Goal: Task Accomplishment & Management: Use online tool/utility

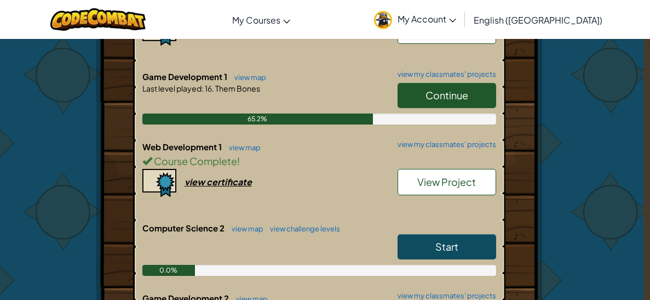
scroll to position [244, 6]
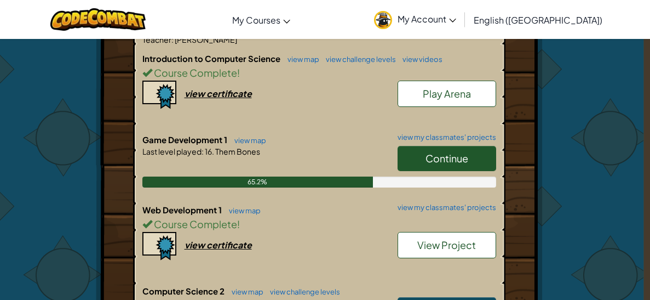
click at [420, 152] on link "Continue" at bounding box center [447, 158] width 99 height 25
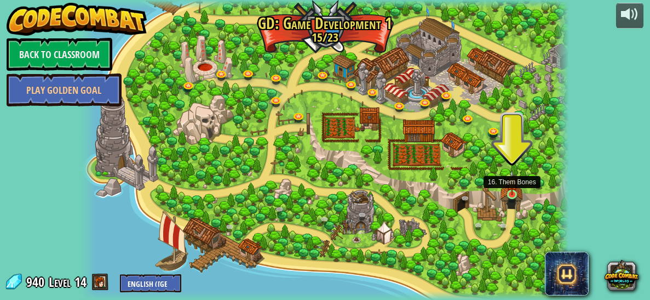
click at [511, 191] on img at bounding box center [512, 182] width 11 height 25
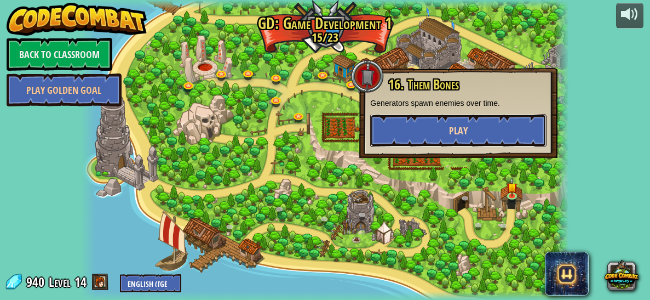
click at [502, 128] on button "Play" at bounding box center [458, 130] width 176 height 33
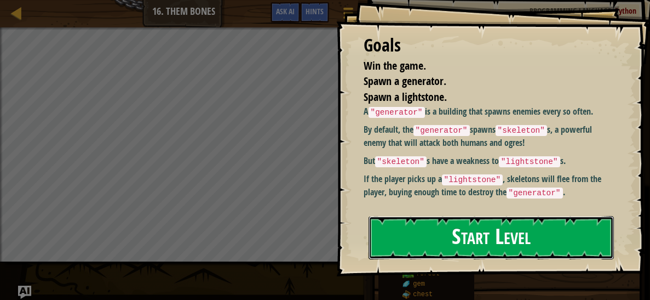
click at [455, 216] on button "Start Level" at bounding box center [492, 237] width 246 height 43
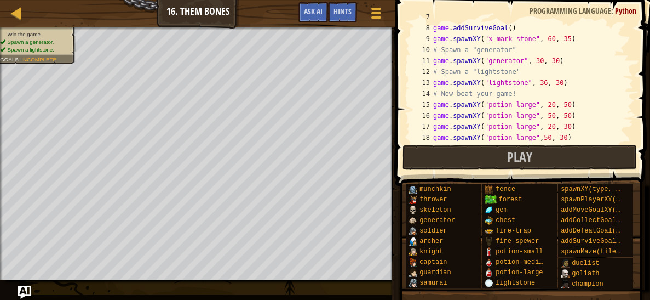
scroll to position [98, 0]
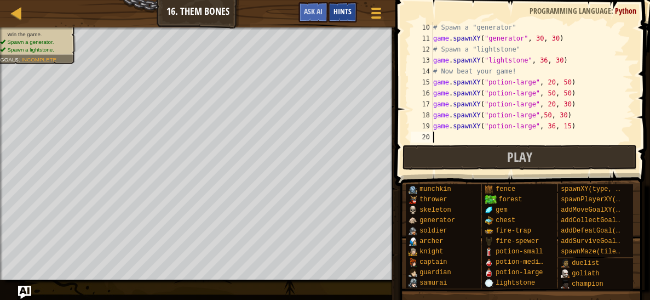
click at [339, 10] on span "Hints" at bounding box center [343, 11] width 18 height 10
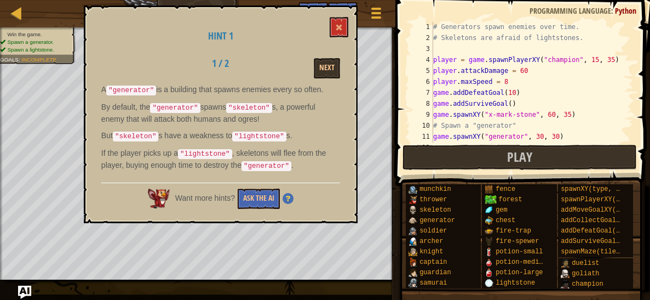
scroll to position [0, 0]
click at [341, 24] on span at bounding box center [339, 28] width 8 height 8
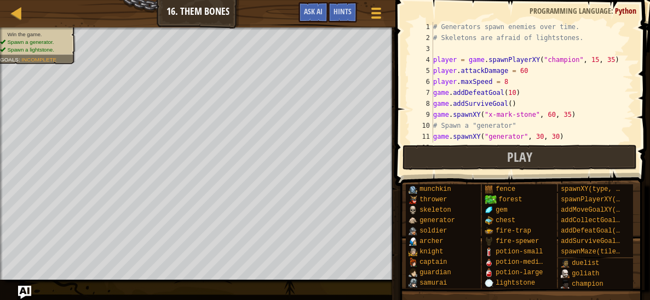
click at [438, 46] on div "# Generators spawn enemies over time. # Skeletons are afraid of lightstones. pl…" at bounding box center [532, 92] width 203 height 142
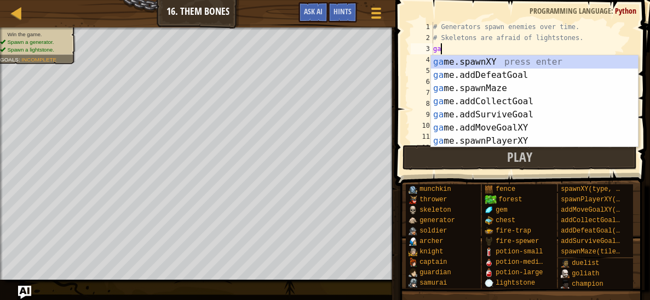
scroll to position [4, 0]
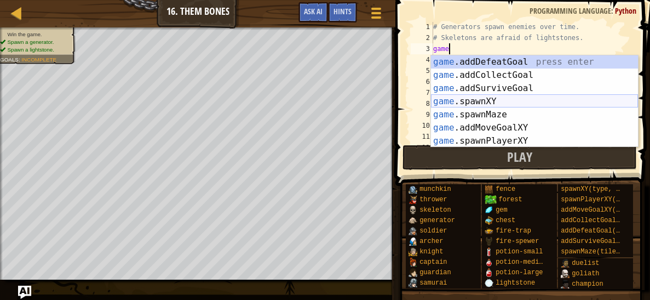
click at [481, 98] on div "game .addDefeatGoal press enter game .addCollectGoal press enter game .addSurvi…" at bounding box center [534, 114] width 207 height 118
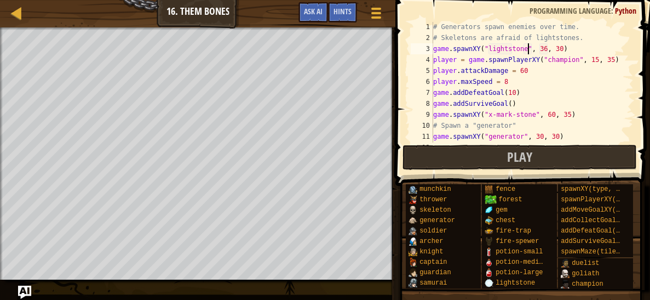
scroll to position [4, 8]
click at [557, 151] on button "Play" at bounding box center [520, 157] width 235 height 25
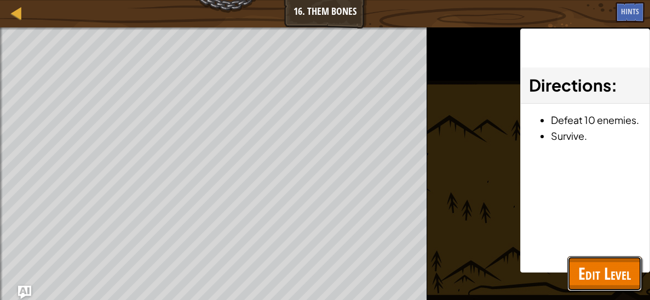
click at [583, 274] on span "Edit Level" at bounding box center [605, 273] width 53 height 22
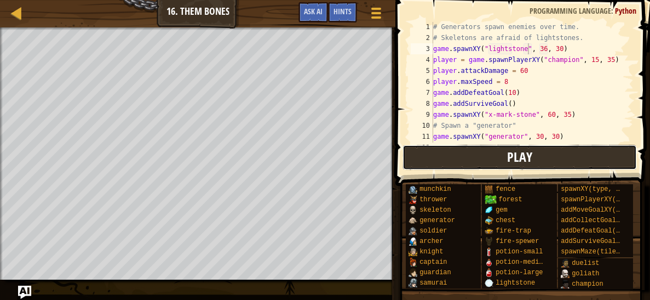
click at [515, 157] on span "Play" at bounding box center [519, 157] width 25 height 18
click at [511, 78] on div "# Generators spawn enemies over time. # Skeletons are afraid of lightstones. ga…" at bounding box center [532, 92] width 203 height 142
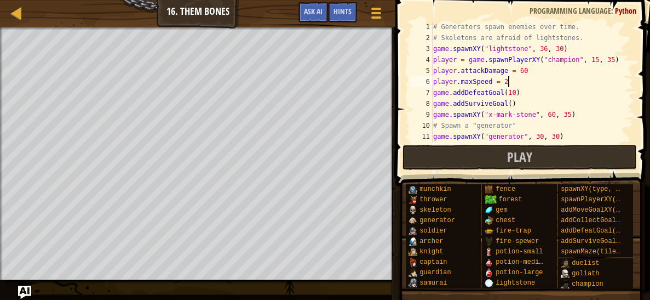
scroll to position [4, 5]
click at [535, 66] on div "# Generators spawn enemies over time. # Skeletons are afraid of lightstones. ga…" at bounding box center [532, 92] width 203 height 142
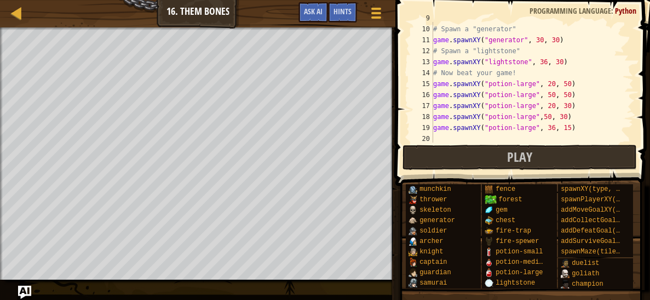
scroll to position [96, 0]
click at [542, 146] on button "Play" at bounding box center [520, 157] width 235 height 25
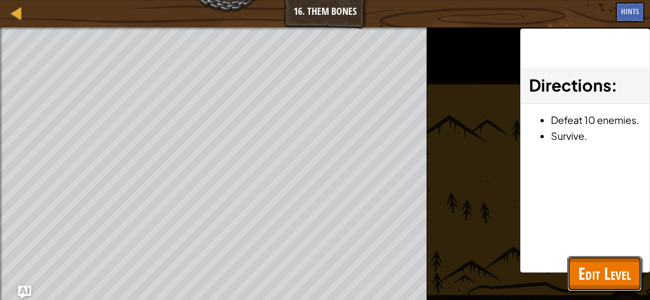
click at [587, 271] on span "Edit Level" at bounding box center [605, 273] width 53 height 22
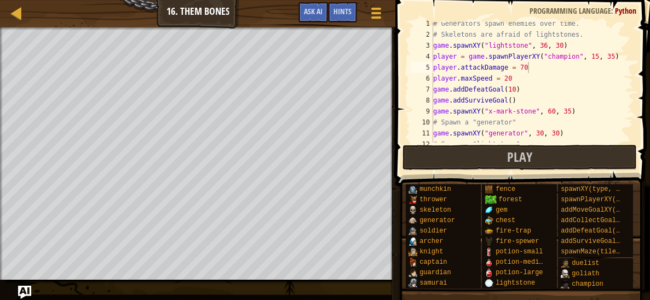
scroll to position [0, 0]
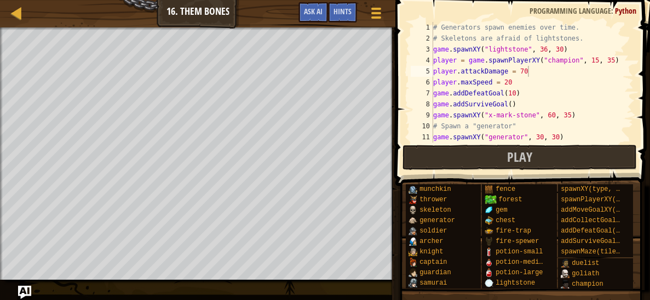
type textarea "game.spawnXY("lightstone", 36, 30)"
click at [578, 50] on div "# Generators spawn enemies over time. # Skeletons are afraid of lightstones. ga…" at bounding box center [532, 93] width 203 height 142
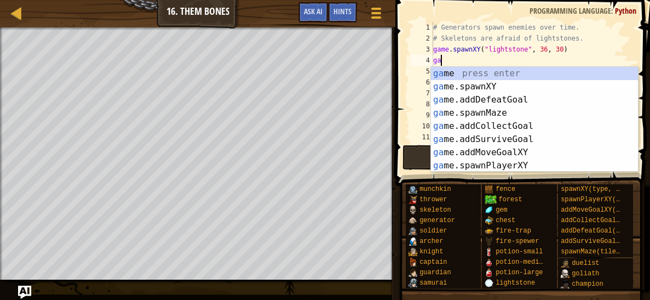
scroll to position [5, 0]
type textarea "g"
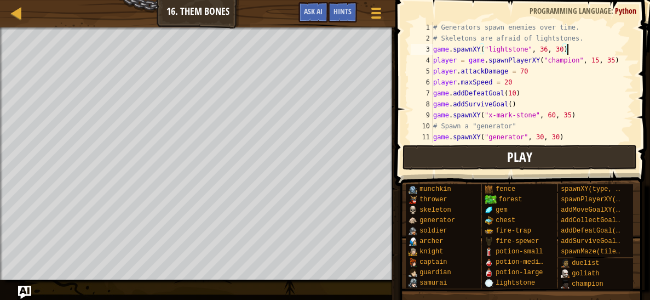
type textarea "game.spawnXY("lightstone", 36, 30)"
click at [499, 156] on button "Play" at bounding box center [520, 157] width 235 height 25
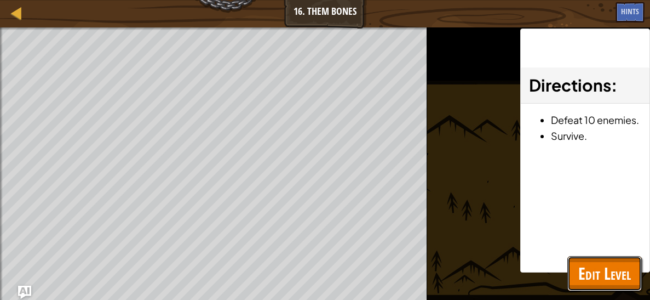
click at [587, 266] on span "Edit Level" at bounding box center [605, 273] width 53 height 22
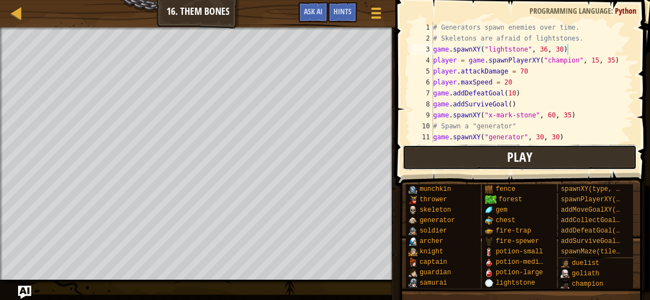
click at [510, 156] on span "Play" at bounding box center [519, 157] width 25 height 18
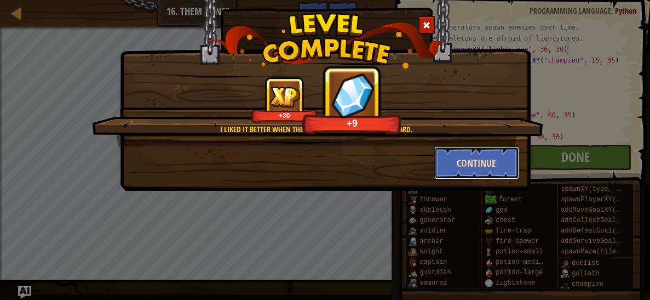
click at [456, 165] on button "Continue" at bounding box center [477, 162] width 85 height 33
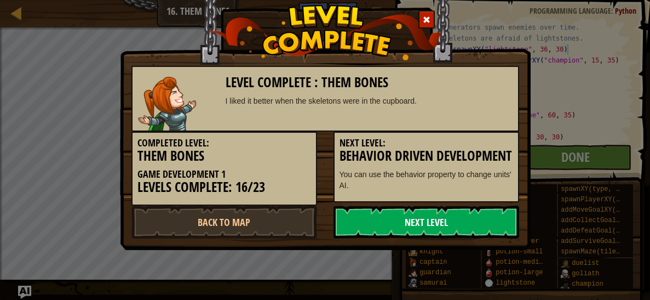
click at [382, 233] on link "Next Level" at bounding box center [427, 221] width 186 height 33
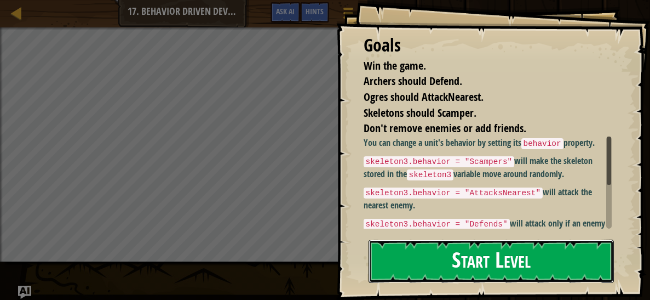
click at [459, 262] on button "Start Level" at bounding box center [492, 260] width 246 height 43
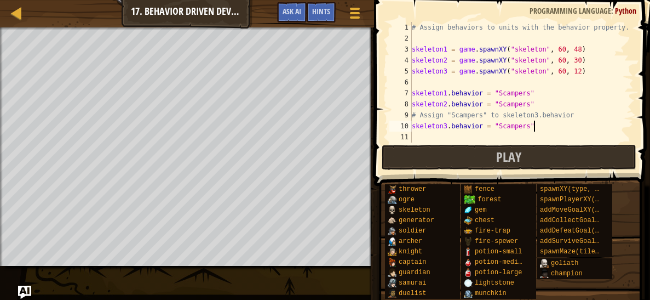
scroll to position [58, 0]
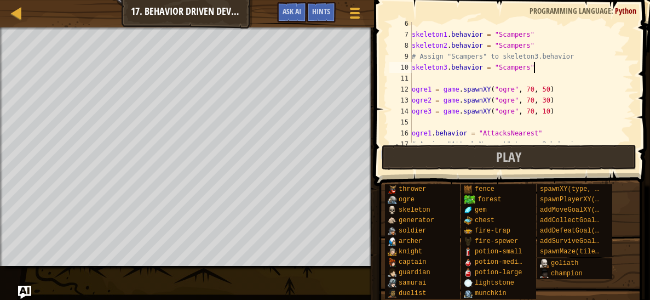
type textarea "skeleton3.behavior = "Scampers""
click at [156, 16] on div "Map Game Development 1 17. Behavior Driven Development Game Menu Done Hints Ask…" at bounding box center [187, 13] width 374 height 27
click at [72, 16] on div "Map Game Development 1 17. Behavior Driven Development Game Menu Done Hints Ask…" at bounding box center [187, 13] width 374 height 27
click at [348, 18] on div at bounding box center [354, 13] width 15 height 16
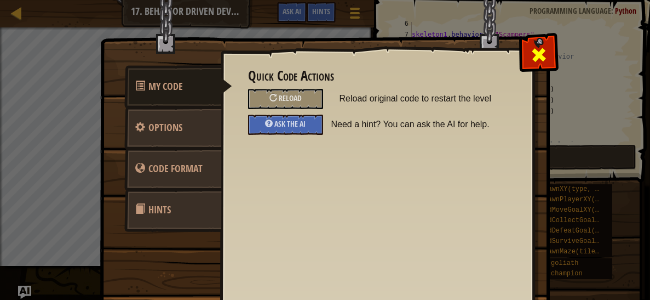
click at [540, 61] on span at bounding box center [539, 55] width 18 height 18
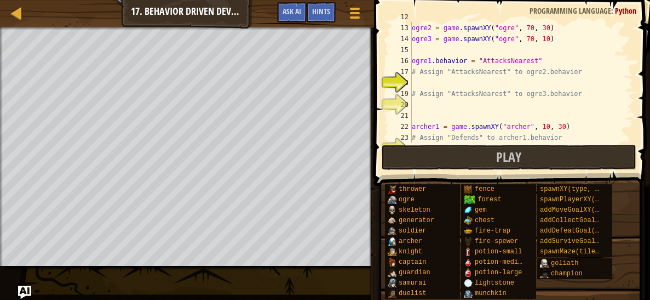
scroll to position [130, 0]
click at [426, 81] on div "ogre1 = game . spawnXY ( "ogre" , 70 , 50 ) ogre2 = game . spawnXY ( "ogre" , 7…" at bounding box center [522, 83] width 224 height 142
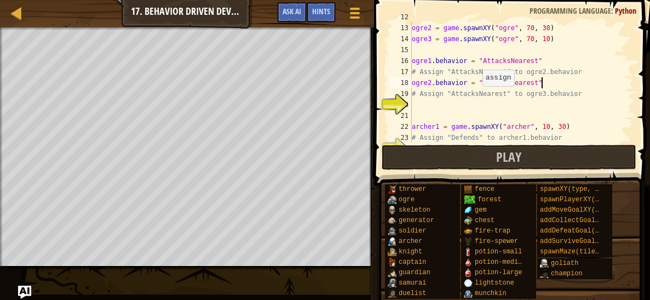
scroll to position [5, 10]
click at [414, 98] on div "ogre1 = game . spawnXY ( "ogre" , 70 , 50 ) ogre2 = game . spawnXY ( "ogre" , 7…" at bounding box center [522, 83] width 224 height 142
type textarea "# Assign "AttacksNearest" to ogre3.behavior"
click at [416, 103] on div "ogre1 = game . spawnXY ( "ogre" , 70 , 50 ) ogre2 = game . spawnXY ( "ogre" , 7…" at bounding box center [522, 83] width 224 height 142
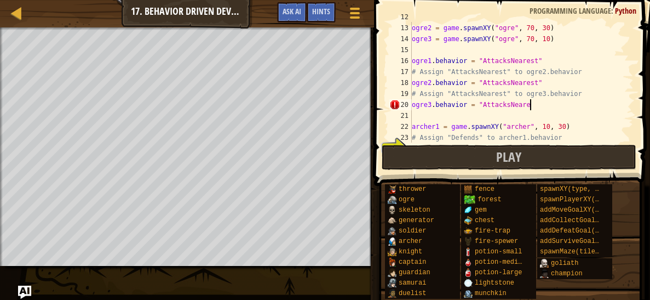
scroll to position [5, 9]
type textarea "ogre3.behavior = "AttacksNearest""
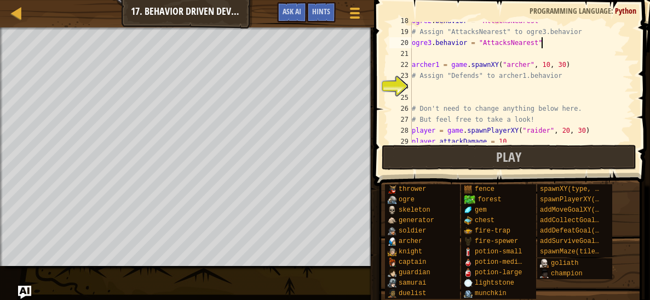
scroll to position [197, 0]
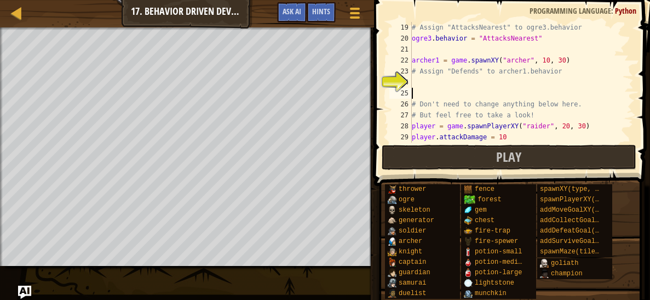
click at [422, 89] on div "# Assign "AttacksNearest" to ogre3.behavior ogre3 . behavior = "AttacksNearest"…" at bounding box center [522, 93] width 224 height 142
click at [418, 79] on div "# Assign "AttacksNearest" to ogre3.behavior ogre3 . behavior = "AttacksNearest"…" at bounding box center [522, 93] width 224 height 142
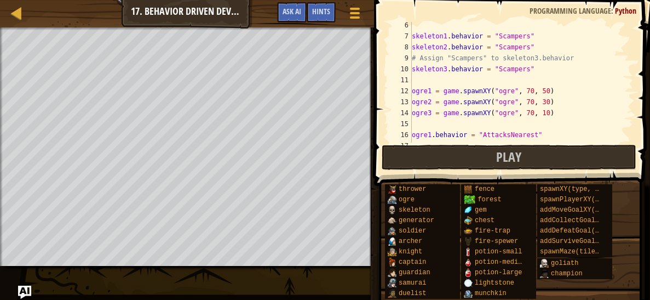
scroll to position [0, 0]
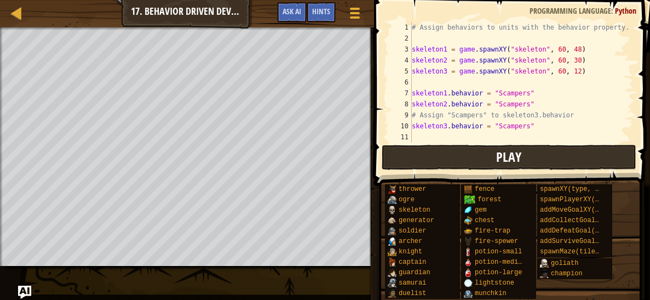
type textarea "archer1.behavior = "Defends""
click at [507, 151] on span "Play" at bounding box center [508, 157] width 25 height 18
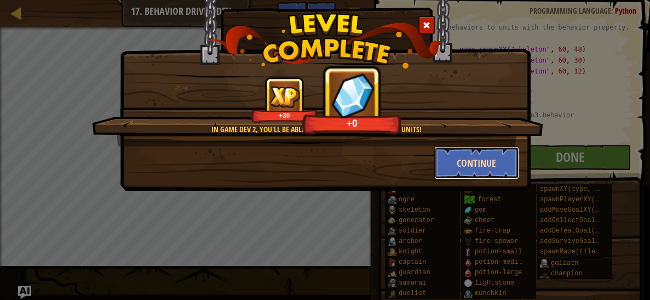
click at [476, 168] on button "Continue" at bounding box center [477, 162] width 85 height 33
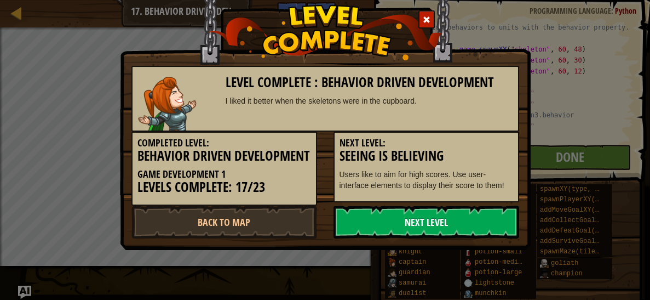
click at [436, 238] on link "Next Level" at bounding box center [427, 221] width 186 height 33
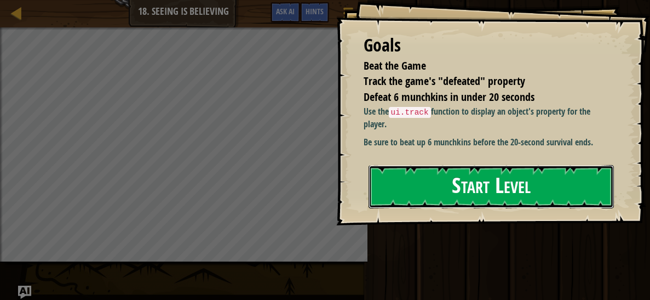
click at [495, 189] on button "Start Level" at bounding box center [492, 186] width 246 height 43
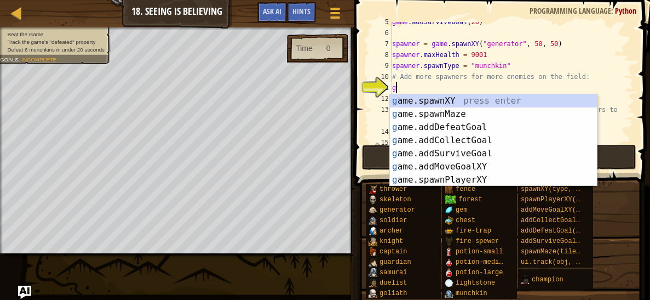
scroll to position [4, 0]
click at [445, 99] on div "g ame.spawnXY press enter g ame.spawnMaze press enter g ame.addDefeatGoal press…" at bounding box center [493, 153] width 207 height 118
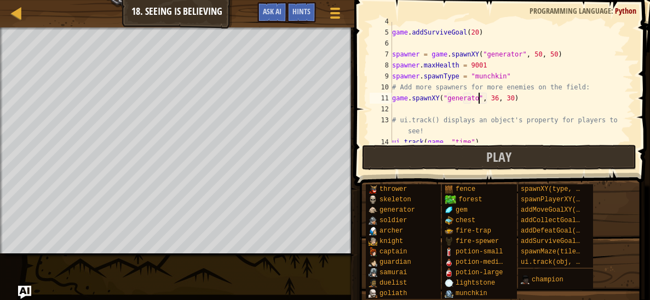
scroll to position [5, 7]
type textarea "game.spawnXY("generator", 36, 30)"
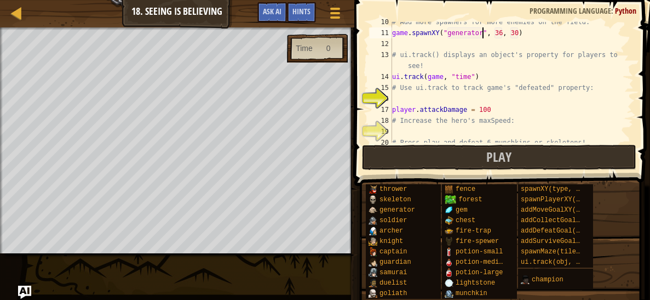
scroll to position [105, 0]
click at [406, 96] on div "# Add more spawners for more enemies on the field: game . spawnXY ( "generator"…" at bounding box center [512, 86] width 244 height 142
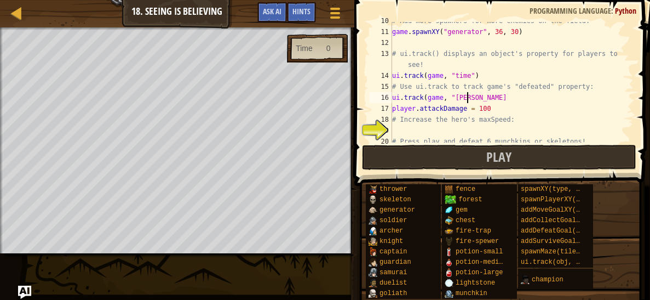
scroll to position [5, 6]
type textarea "ui.track(game, "time")"
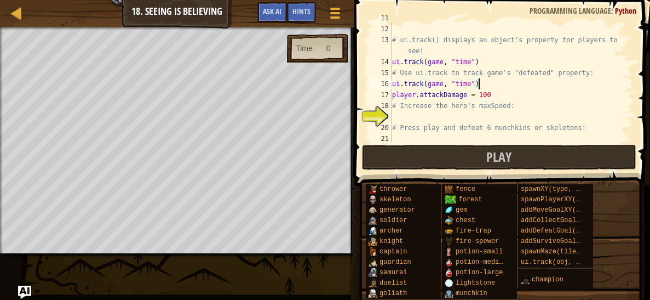
scroll to position [119, 0]
click at [400, 116] on div "game . spawnXY ( "generator" , 36 , 30 ) # ui.track() displays an object's prop…" at bounding box center [512, 84] width 244 height 142
type textarea "h"
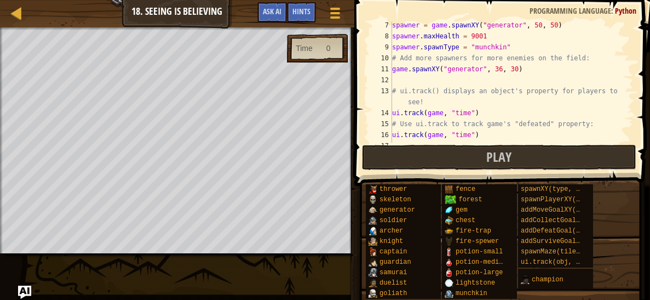
scroll to position [120, 0]
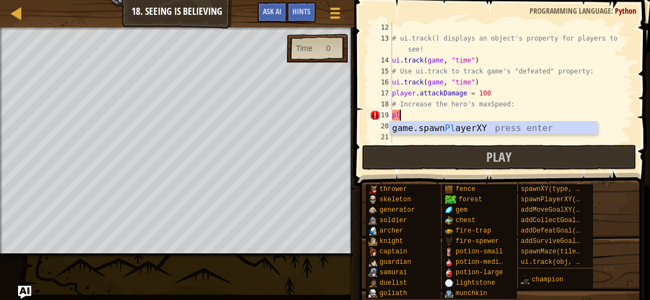
type textarea "p"
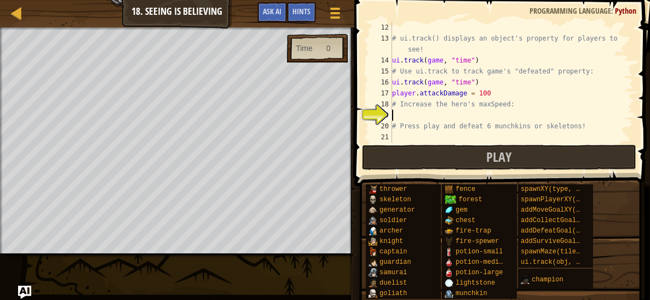
type textarea "# Increase the hero's maxSpeed:"
type textarea "player.maxSpeed = 200"
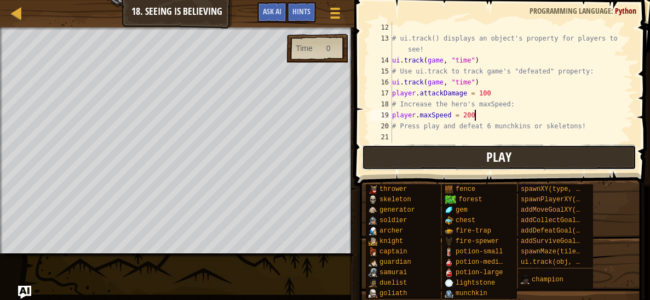
click at [424, 156] on button "Play" at bounding box center [499, 157] width 275 height 25
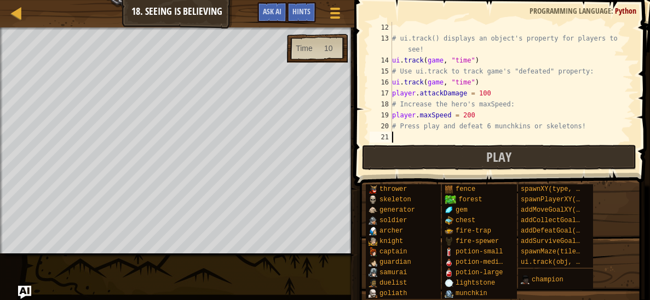
click at [399, 139] on div "# ui.track() displays an object's property for players to see! ui . track ( gam…" at bounding box center [512, 93] width 244 height 142
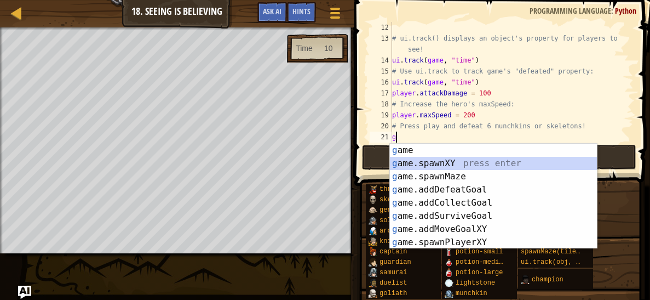
click at [429, 161] on div "g ame press enter g ame.spawnXY press enter g ame.spawnMaze press enter g ame.a…" at bounding box center [493, 210] width 207 height 132
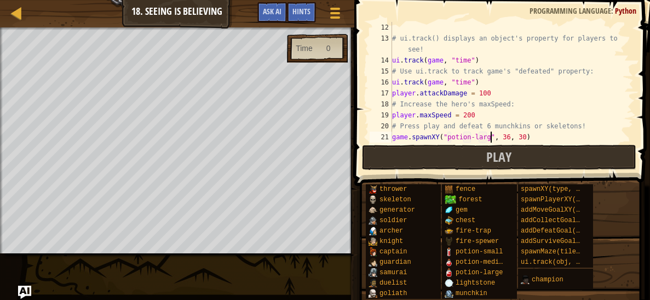
scroll to position [5, 8]
click at [514, 135] on div "# ui.track() displays an object's property for players to see! ui . track ( gam…" at bounding box center [512, 93] width 244 height 142
type textarea "game.spawnXY("potion-large", 20, 30)"
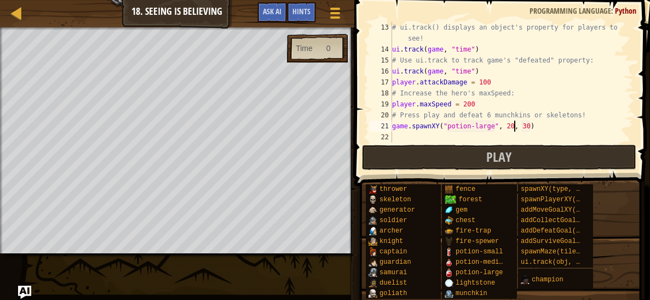
click at [404, 137] on div "# ui.track() displays an object's property for players to see! ui . track ( gam…" at bounding box center [512, 98] width 244 height 153
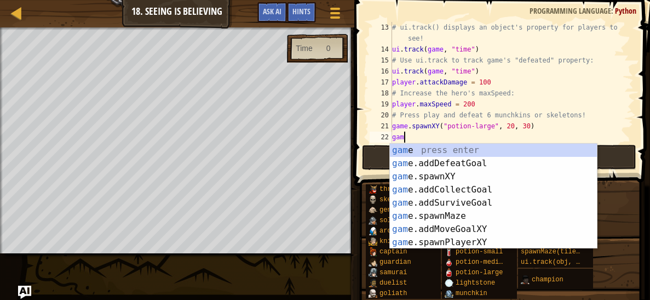
scroll to position [5, 0]
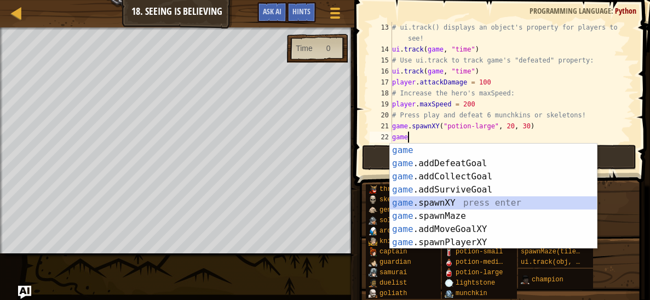
click at [442, 202] on div "game press enter game .addDefeatGoal press enter game .addCollectGoal press ent…" at bounding box center [493, 210] width 207 height 132
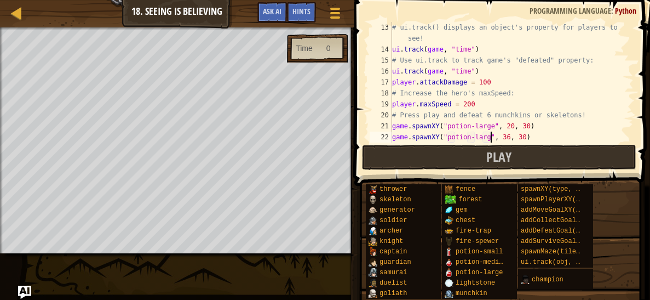
scroll to position [5, 8]
click at [514, 135] on div "# ui.track() displays an object's property for players to see! ui . track ( gam…" at bounding box center [512, 98] width 244 height 153
type textarea "game.spawnXY("potion-large", 60, 30)"
click at [540, 134] on div "# ui.track() displays an object's property for players to see! ui . track ( gam…" at bounding box center [512, 98] width 244 height 153
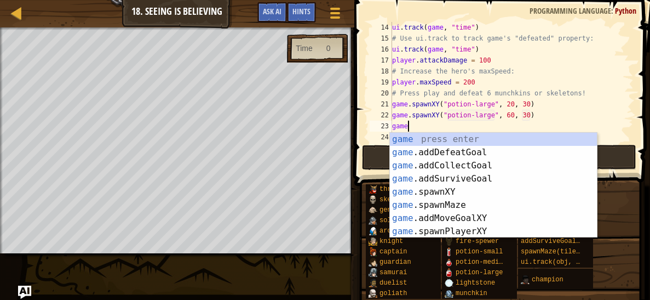
scroll to position [5, 0]
click at [490, 190] on div "game press enter game .addDefeatGoal press enter game .addCollectGoal press ent…" at bounding box center [493, 199] width 207 height 132
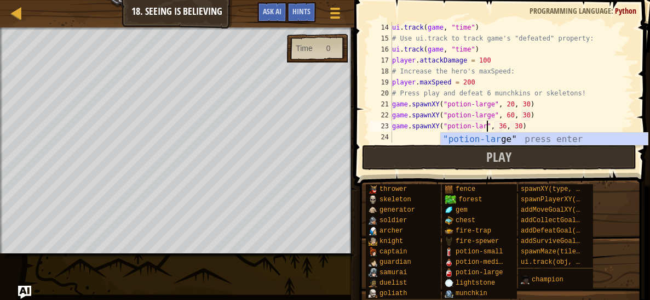
scroll to position [5, 8]
click at [515, 124] on div "ui . track ( game , "time" ) # Use ui.track to track game's "defeated" property…" at bounding box center [512, 93] width 244 height 142
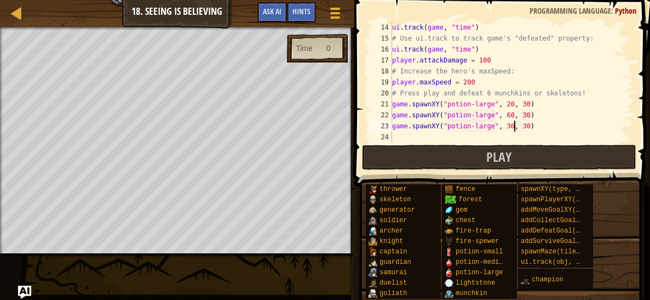
scroll to position [5, 10]
click at [531, 124] on div "ui . track ( game , "time" ) # Use ui.track to track game's "defeated" property…" at bounding box center [512, 93] width 244 height 142
type textarea "game.spawnXY("potion-large", 36, 50)"
click at [542, 123] on div "ui . track ( game , "time" ) # Use ui.track to track game's "defeated" property…" at bounding box center [512, 93] width 244 height 142
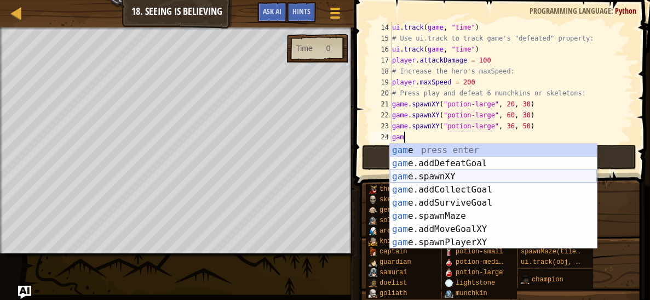
click at [479, 176] on div "gam e press enter gam e.addDefeatGoal press enter gam e.spawnXY press enter gam…" at bounding box center [493, 210] width 207 height 132
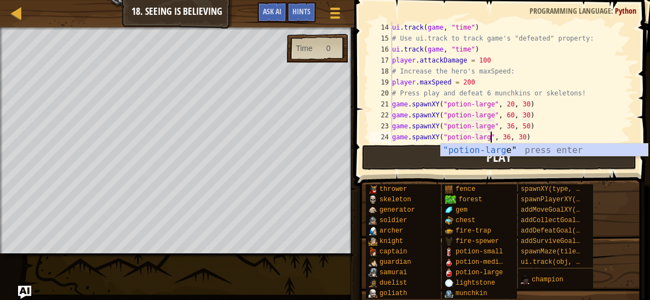
scroll to position [5, 8]
click at [515, 136] on div "ui . track ( game , "time" ) # Use ui.track to track game's "defeated" property…" at bounding box center [512, 93] width 244 height 142
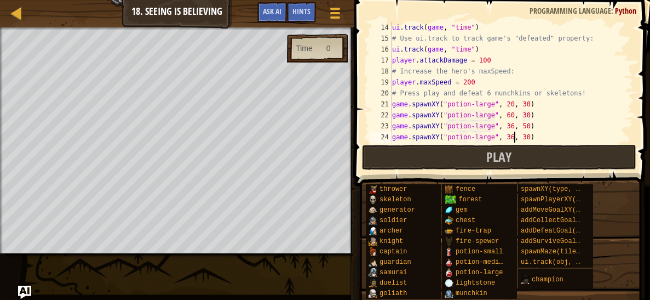
click at [529, 135] on div "ui . track ( game , "time" ) # Use ui.track to track game's "defeated" property…" at bounding box center [512, 93] width 244 height 142
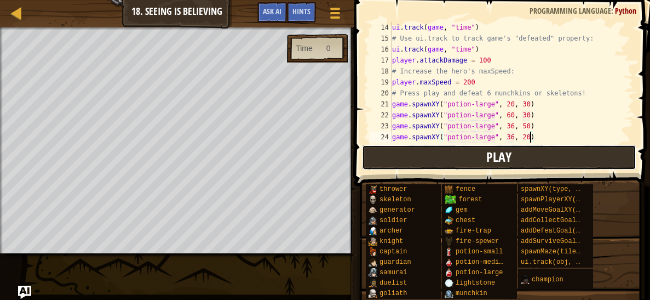
click at [525, 162] on button "Play" at bounding box center [499, 157] width 275 height 25
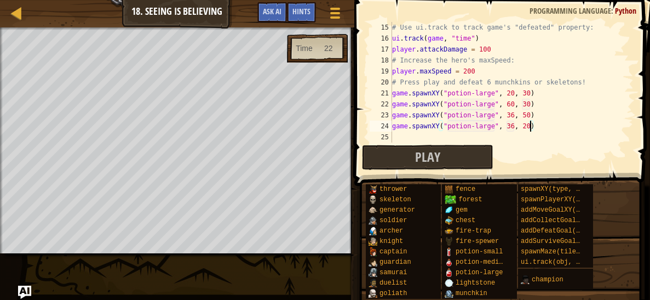
scroll to position [164, 0]
click at [426, 157] on span "Play" at bounding box center [427, 157] width 25 height 18
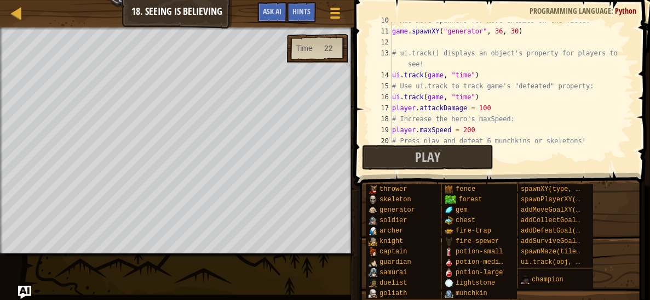
scroll to position [106, 0]
click at [470, 97] on div "# Add more spawners for more enemies on the field: game . spawnXY ( "generator"…" at bounding box center [512, 86] width 244 height 142
click at [303, 12] on span "Hints" at bounding box center [302, 11] width 18 height 10
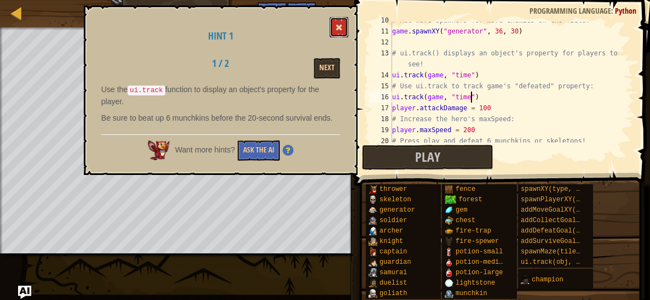
click at [345, 27] on button at bounding box center [339, 27] width 19 height 20
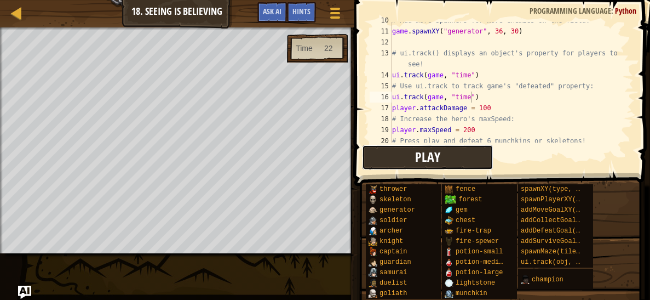
click at [411, 158] on button "Play" at bounding box center [428, 157] width 132 height 25
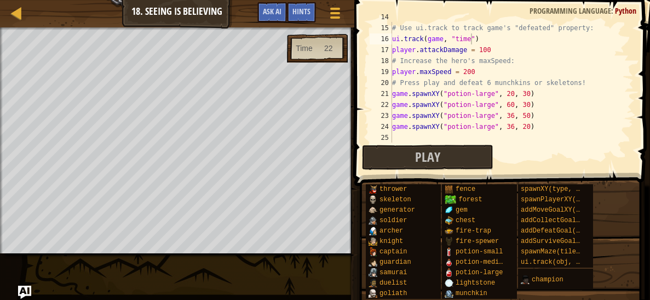
scroll to position [163, 0]
click at [495, 51] on div "ui . track ( game , "time" ) # Use ui.track to track game's "defeated" property…" at bounding box center [512, 83] width 244 height 142
click at [422, 148] on span "Play" at bounding box center [427, 157] width 25 height 18
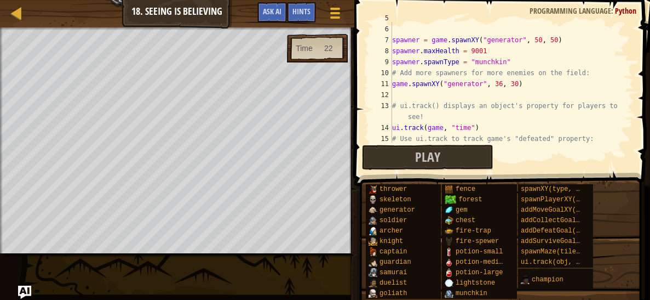
scroll to position [53, 0]
click at [527, 84] on div "game . addSurviveGoal ( 20 ) spawner = game . spawnXY ( "generator" , 50 , 50 )…" at bounding box center [512, 84] width 244 height 142
type textarea "game.spawnXY("generator", 36, 30)"
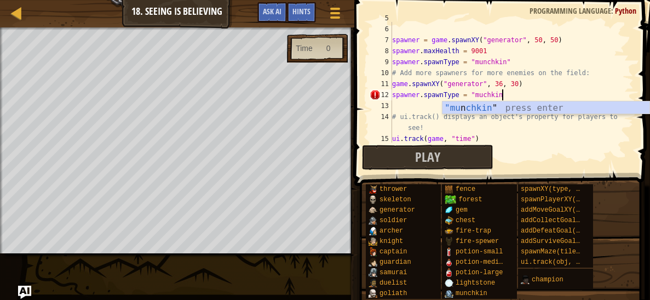
scroll to position [5, 8]
click at [484, 93] on div "game . addSurviveGoal ( 20 ) spawner = game . spawnXY ( "generator" , 50 , 50 )…" at bounding box center [512, 84] width 244 height 142
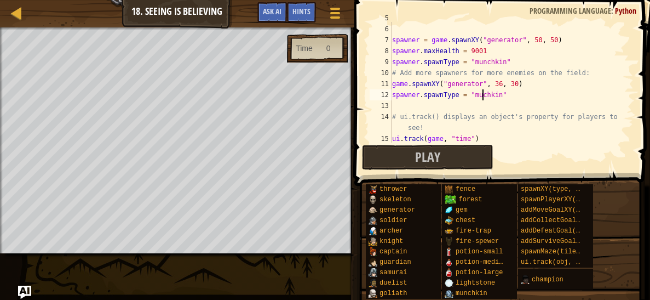
scroll to position [5, 8]
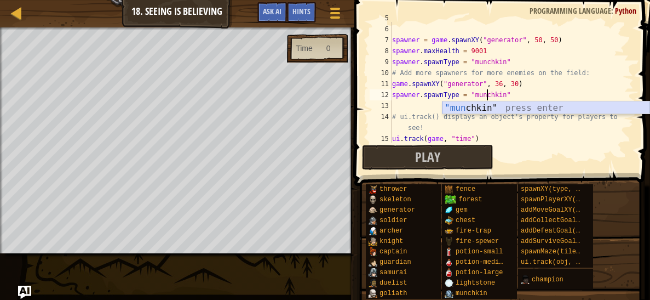
click at [486, 102] on div ""mun chkin" press enter" at bounding box center [546, 120] width 207 height 39
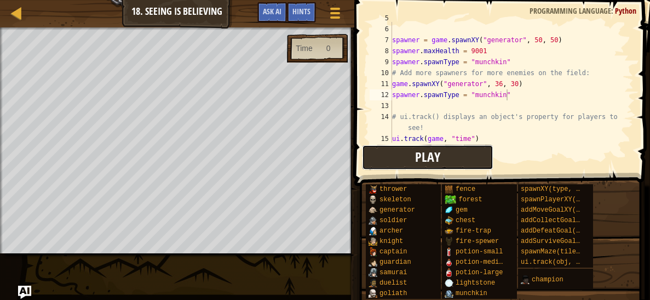
click at [456, 159] on button "Play" at bounding box center [428, 157] width 132 height 25
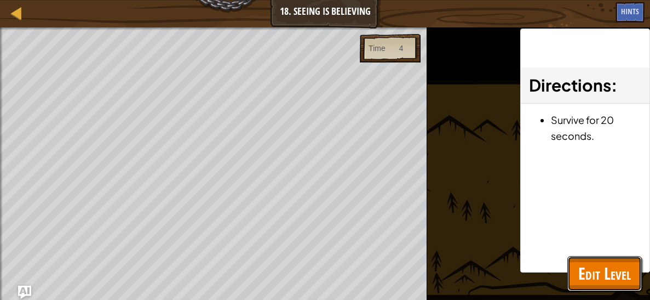
click at [588, 271] on span "Edit Level" at bounding box center [605, 273] width 53 height 22
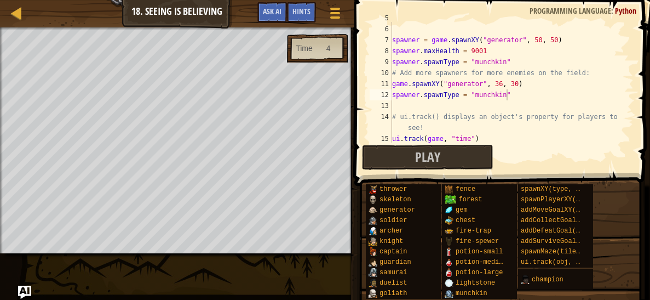
click at [540, 37] on div "game . addSurviveGoal ( 20 ) spawner = game . spawnXY ( "generator" , 50 , 50 )…" at bounding box center [512, 84] width 244 height 142
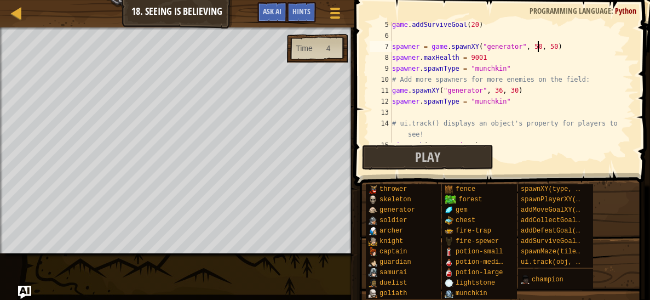
scroll to position [47, 0]
click at [464, 159] on button "Play" at bounding box center [428, 157] width 132 height 25
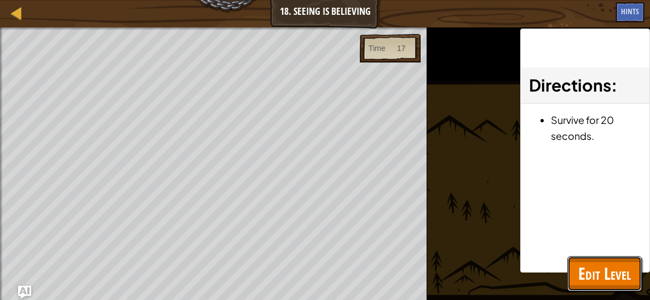
click at [598, 275] on span "Edit Level" at bounding box center [605, 273] width 53 height 22
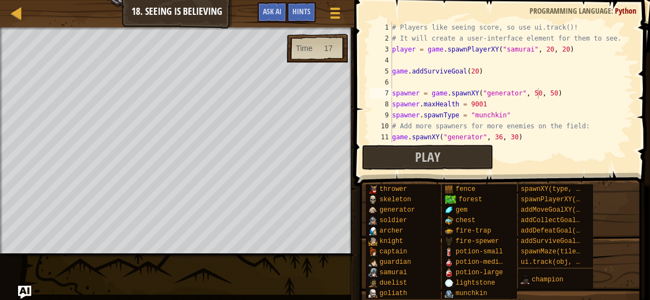
scroll to position [0, 0]
type textarea "# Players like seeing score, so use ui.track()!"
click at [586, 26] on div "# Players like seeing score, so use ui.track()! # It will create a user-interfa…" at bounding box center [512, 93] width 244 height 142
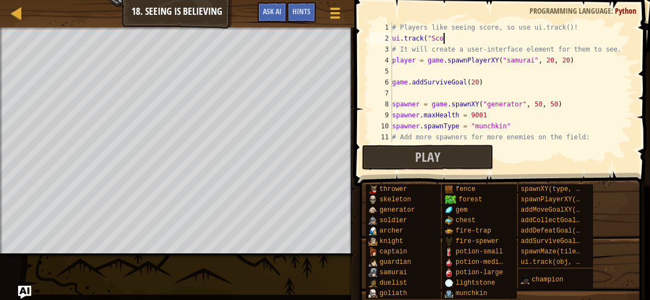
scroll to position [5, 4]
type textarea "ui.track("Score""
click at [333, 12] on span at bounding box center [335, 13] width 10 height 2
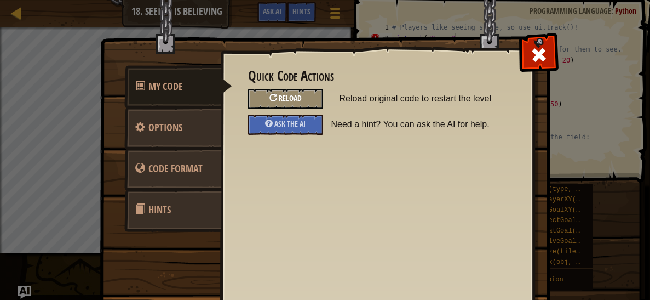
click at [276, 97] on div at bounding box center [274, 98] width 8 height 8
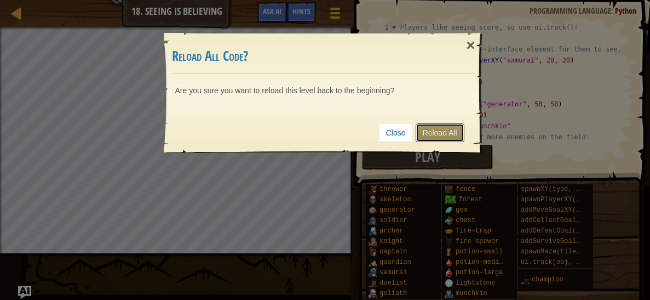
click at [427, 129] on link "Reload All" at bounding box center [440, 132] width 49 height 19
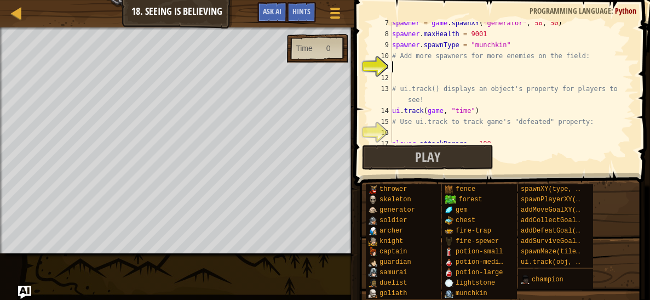
scroll to position [70, 0]
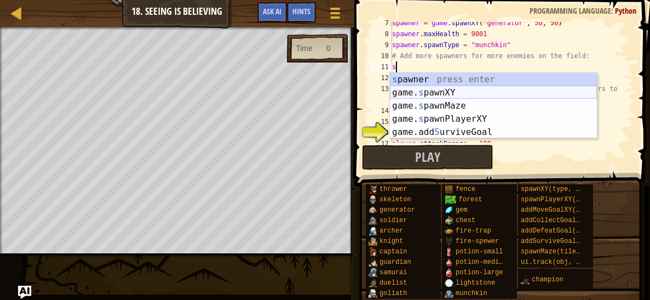
click at [454, 92] on div "s pawner press enter game. s pawnXY press enter game. s pawnMaze press enter ga…" at bounding box center [493, 119] width 207 height 92
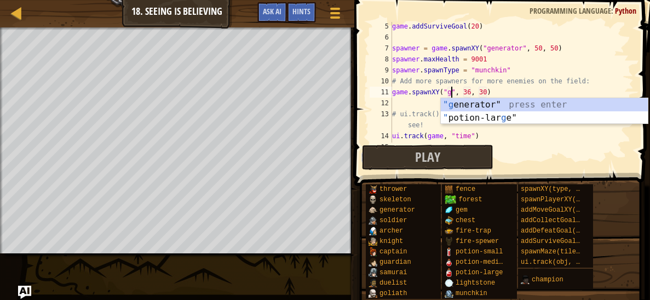
scroll to position [5, 6]
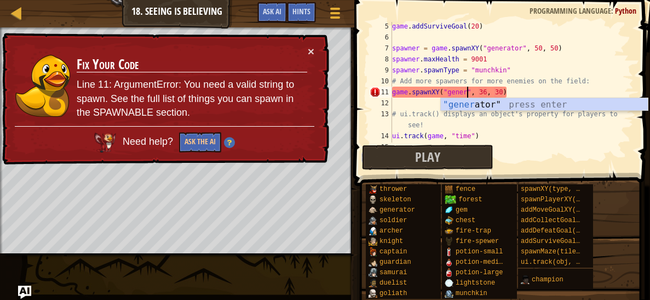
type textarea "game.spawnXY("generator", 36, 30)"
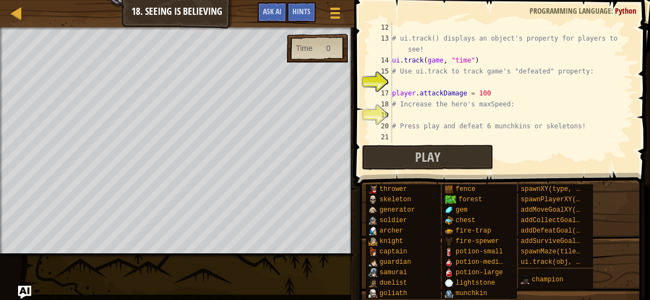
scroll to position [119, 0]
click at [411, 82] on div "game . spawnXY ( "generator" , 36 , 30 ) # ui.track() displays an object's prop…" at bounding box center [512, 83] width 244 height 142
type textarea "ui.track(game, "defeated")"
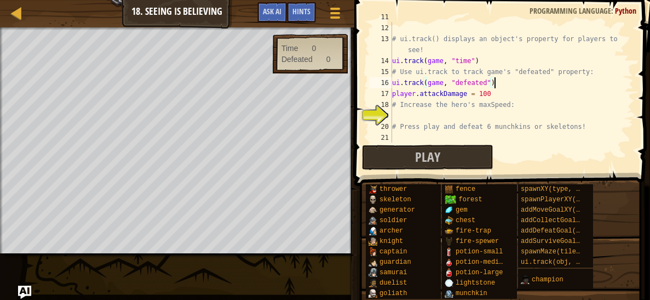
click at [427, 117] on div "game . spawnXY ( "generator" , 36 , 30 ) # ui.track() displays an object's prop…" at bounding box center [512, 83] width 244 height 142
type textarea "h"
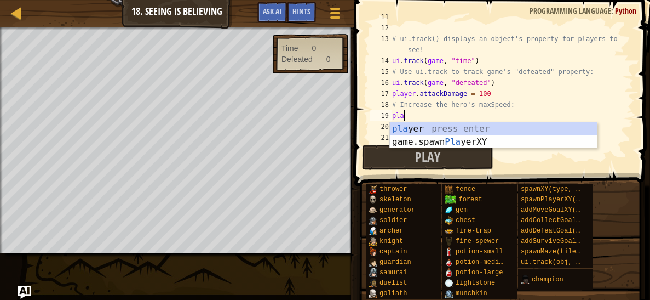
type textarea "p"
